Goal: Information Seeking & Learning: Compare options

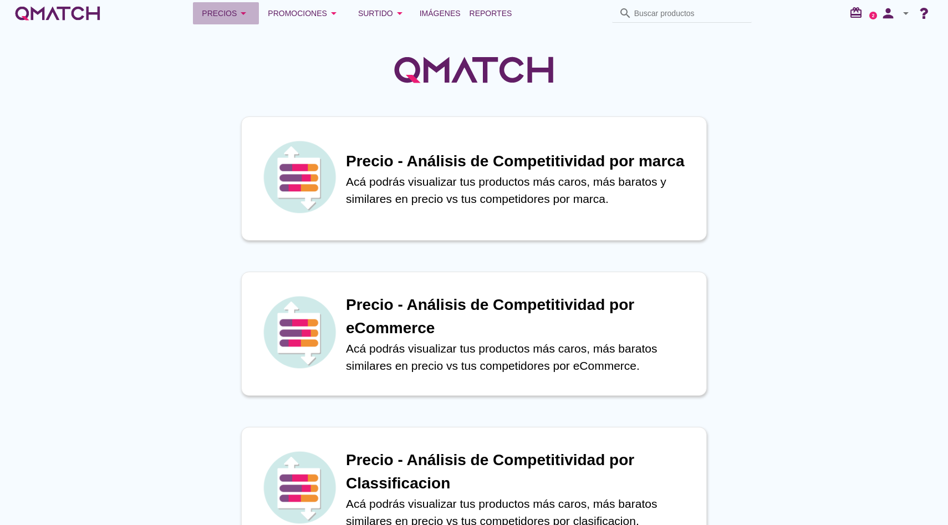
click at [240, 4] on button "Precios arrow_drop_down" at bounding box center [226, 13] width 66 height 22
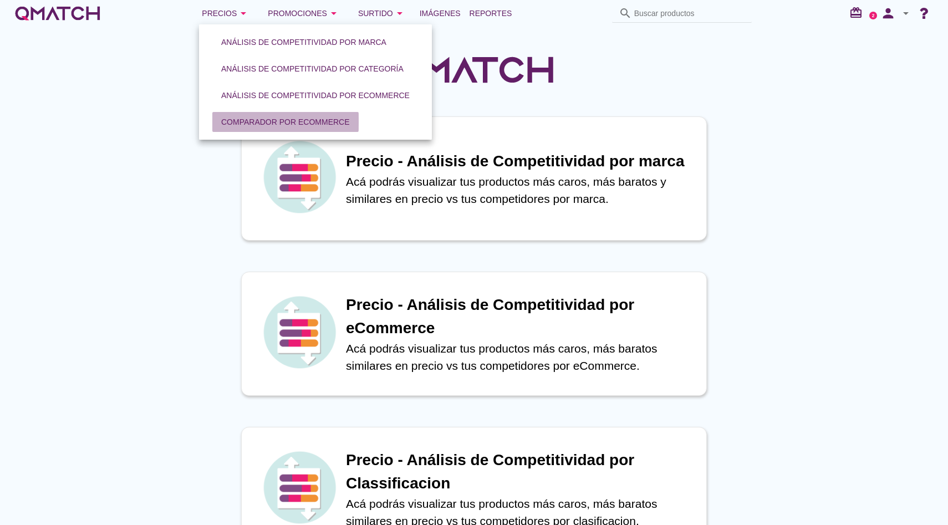
click at [275, 127] on div "Comparador por eCommerce" at bounding box center [285, 122] width 129 height 12
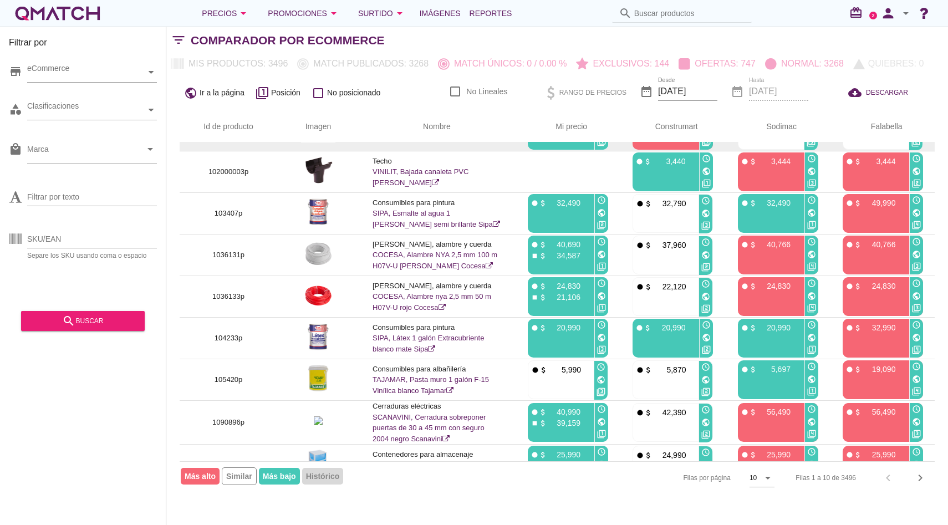
scroll to position [99, 0]
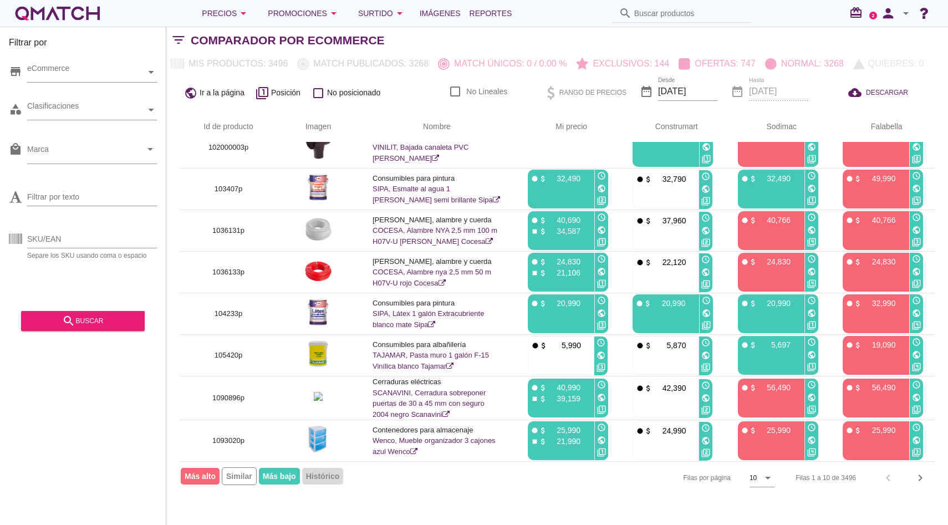
click at [930, 483] on div "Filas 1 a 10 de 3496 chevron_left chevron_right" at bounding box center [859, 478] width 153 height 27
click at [926, 481] on icon "chevron_right" at bounding box center [920, 477] width 13 height 13
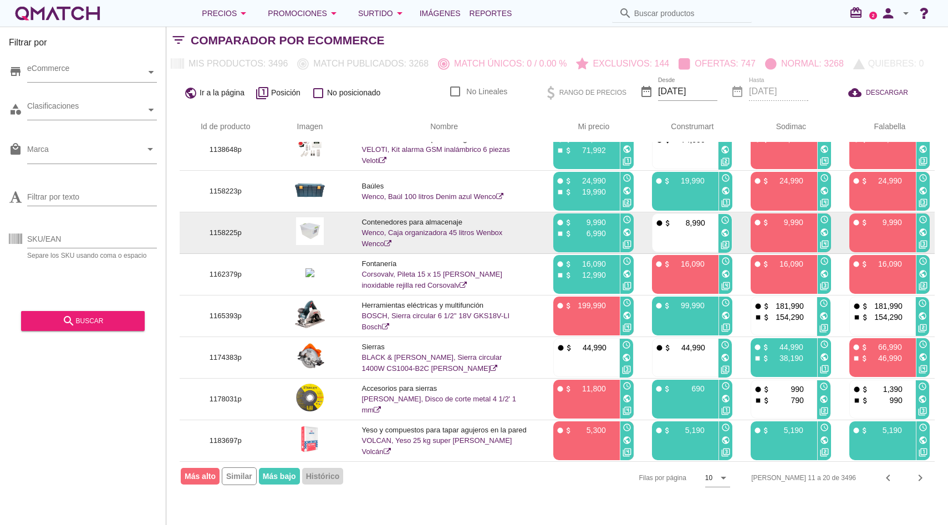
scroll to position [0, 0]
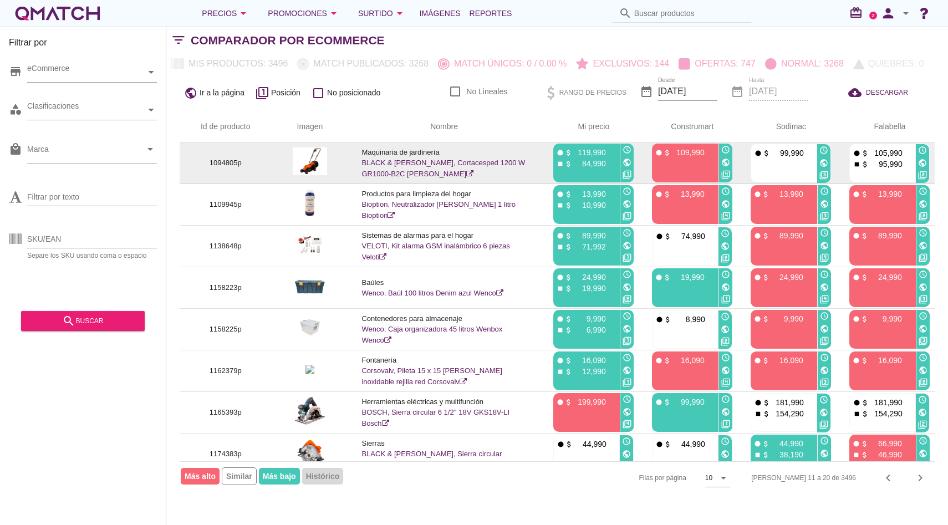
click at [415, 160] on link "BLACK & DECKER, Cortacesped 1200 W GR1000-B2C naranjo" at bounding box center [444, 168] width 164 height 19
click at [322, 161] on img at bounding box center [310, 162] width 35 height 28
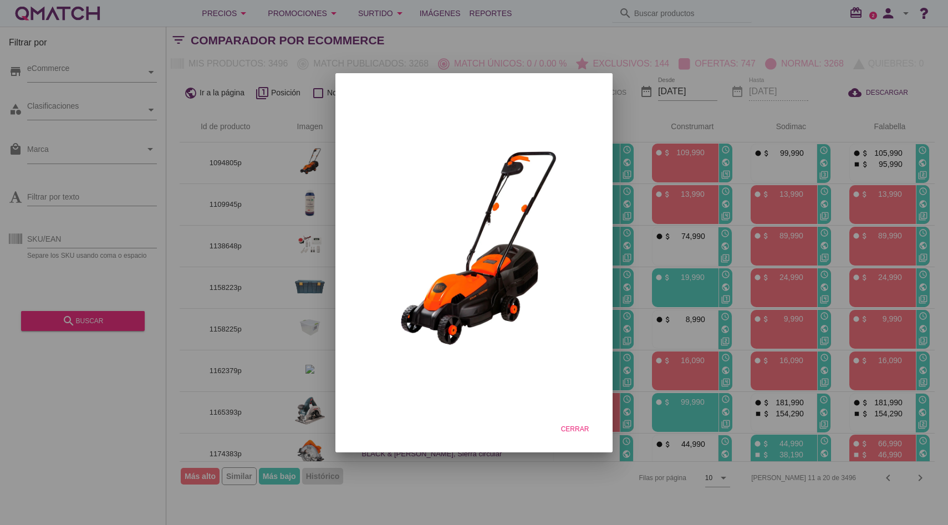
click at [302, 167] on div at bounding box center [474, 262] width 948 height 525
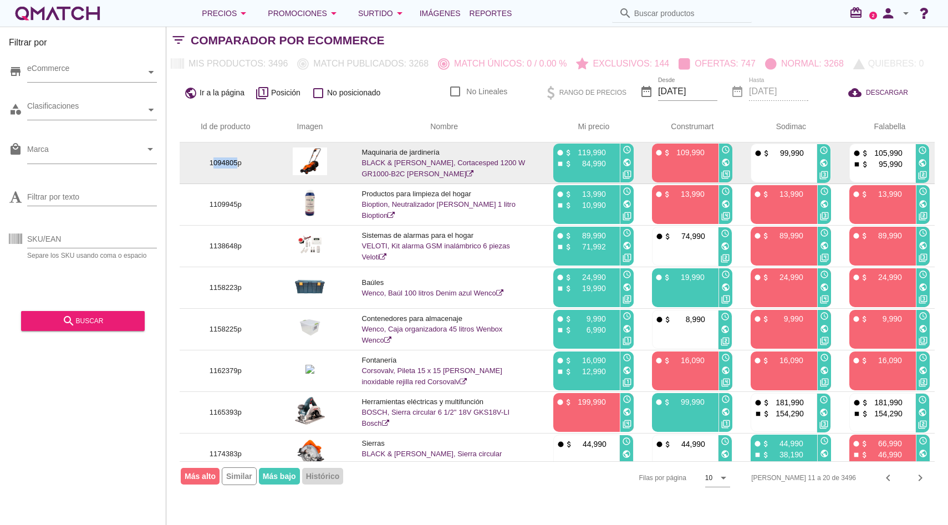
drag, startPoint x: 211, startPoint y: 163, endPoint x: 241, endPoint y: 163, distance: 30.0
click at [241, 163] on p "1094805p" at bounding box center [225, 163] width 65 height 11
click at [300, 171] on img at bounding box center [310, 162] width 35 height 28
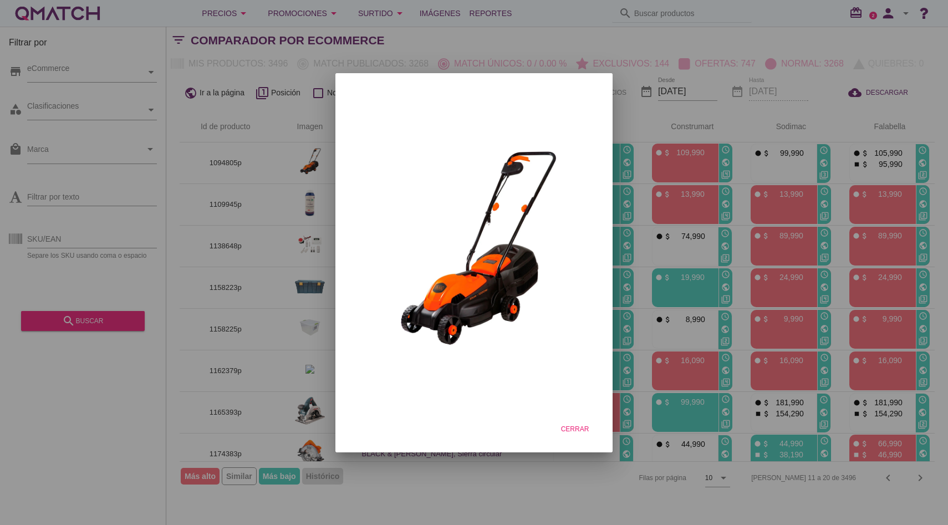
click at [266, 165] on div at bounding box center [474, 262] width 948 height 525
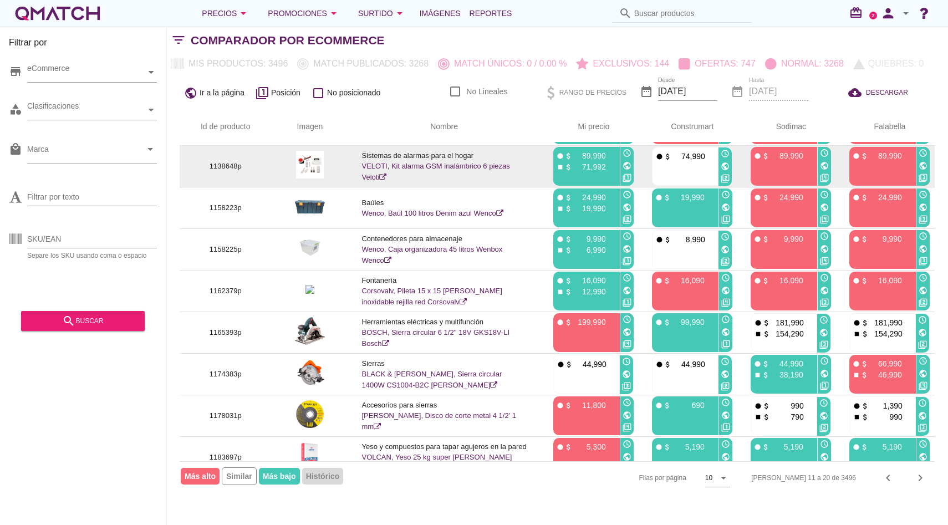
scroll to position [78, 0]
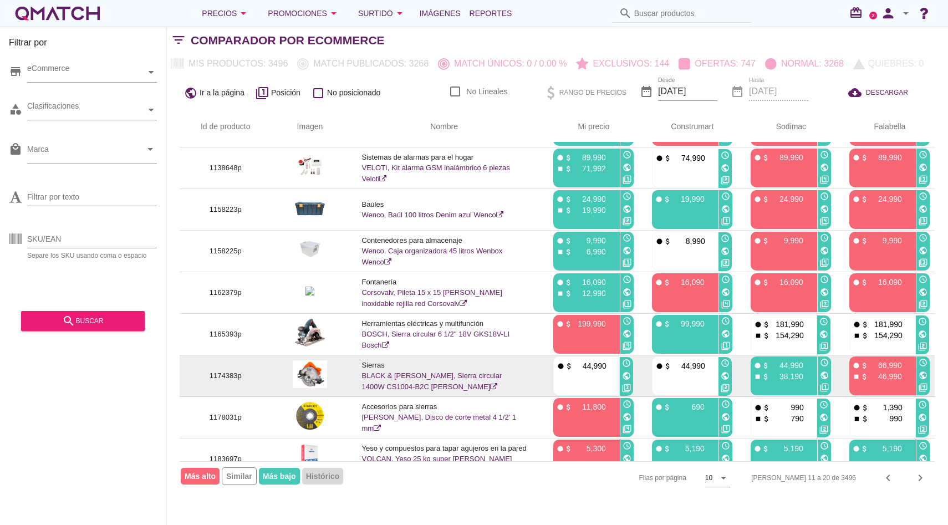
click at [309, 366] on img at bounding box center [310, 375] width 35 height 28
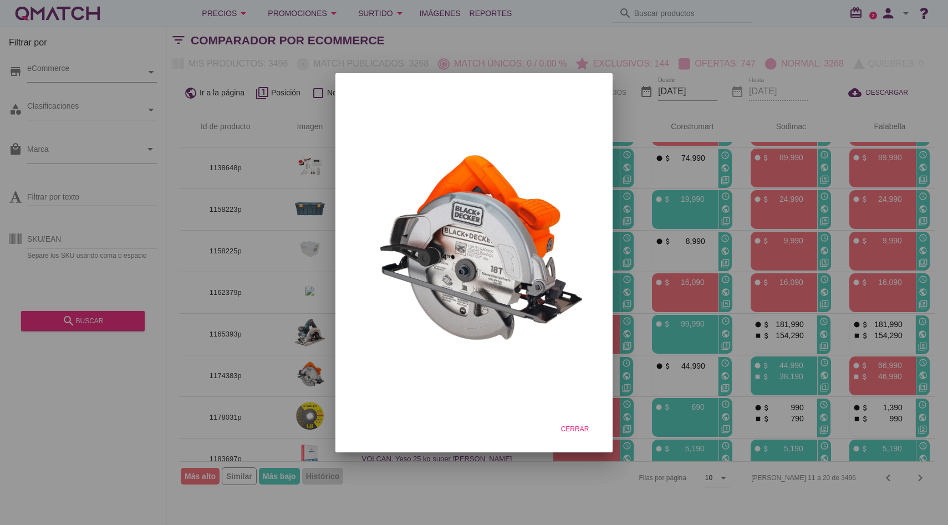
click at [258, 200] on div at bounding box center [474, 262] width 948 height 525
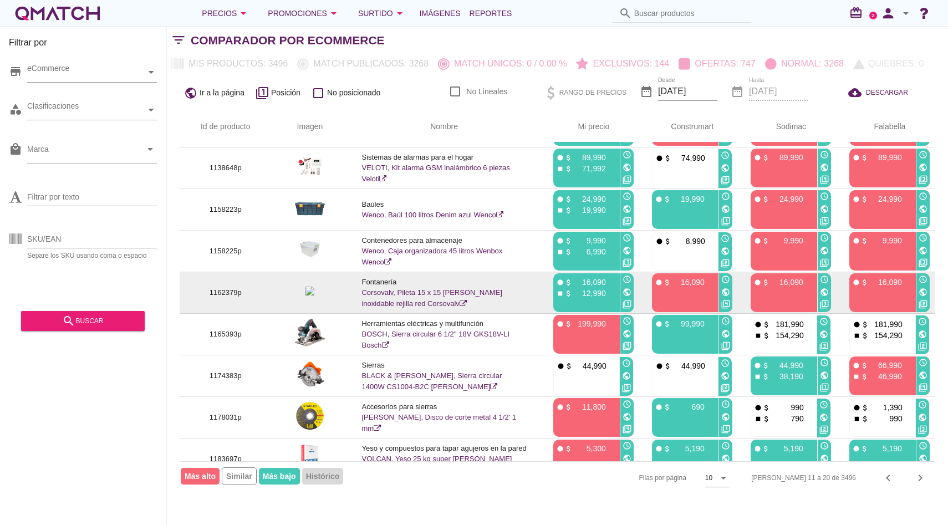
scroll to position [0, 0]
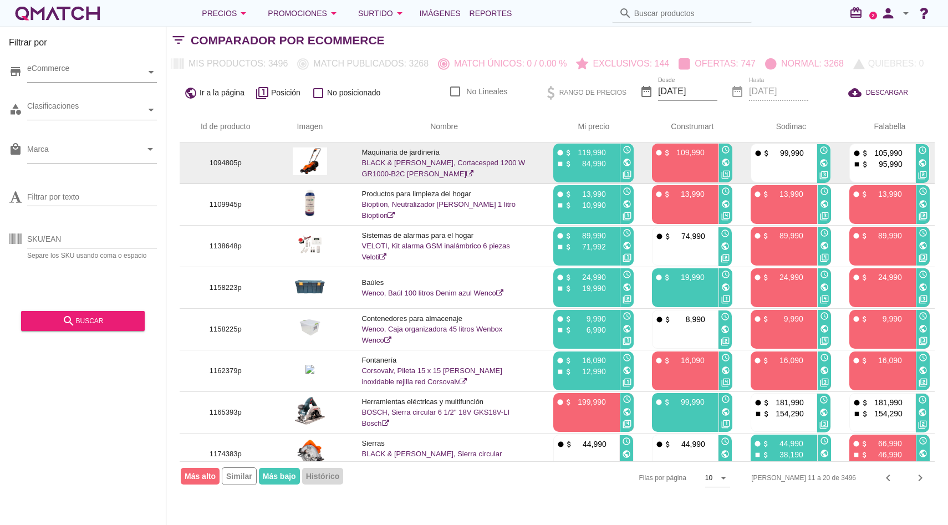
click at [403, 165] on link "BLACK & DECKER, Cortacesped 1200 W GR1000-B2C naranjo" at bounding box center [444, 168] width 164 height 19
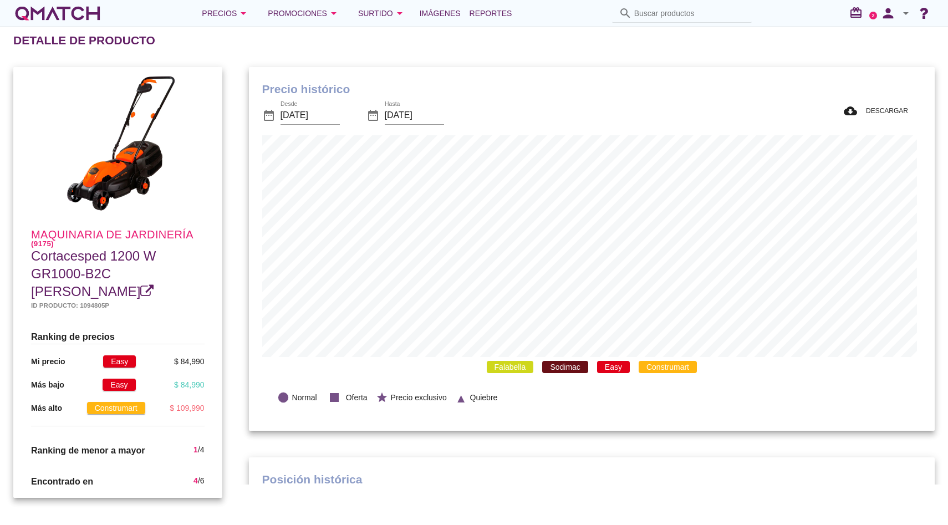
scroll to position [364, 682]
click at [683, 372] on span "Construmart" at bounding box center [668, 367] width 58 height 12
click at [612, 371] on span "Easy" at bounding box center [613, 367] width 33 height 12
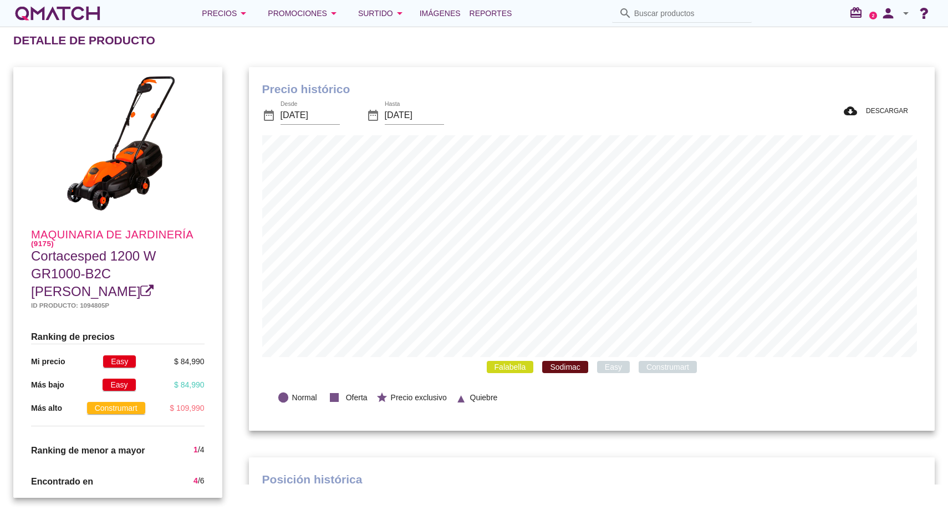
click at [562, 371] on span "Sodimac" at bounding box center [564, 367] width 45 height 12
click at [511, 371] on span "Falabella" at bounding box center [510, 367] width 47 height 12
click at [613, 368] on span "Easy" at bounding box center [613, 367] width 33 height 12
